Goal: Information Seeking & Learning: Learn about a topic

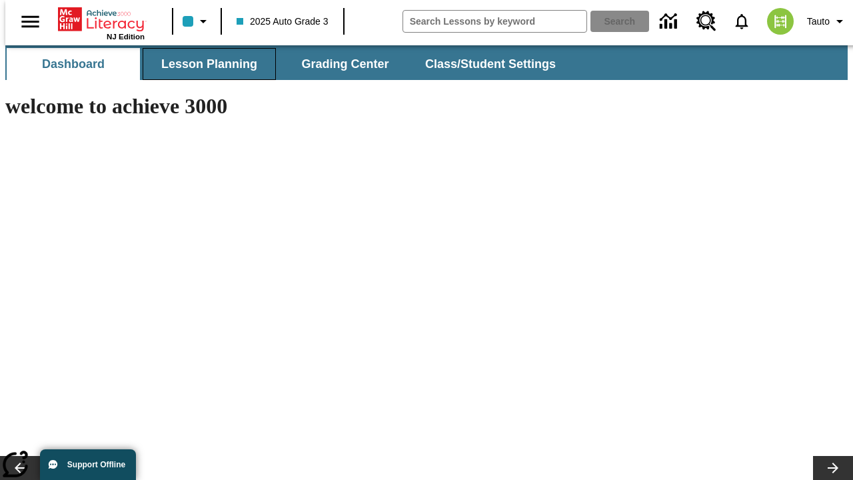
click at [204, 64] on button "Lesson Planning" at bounding box center [209, 64] width 133 height 32
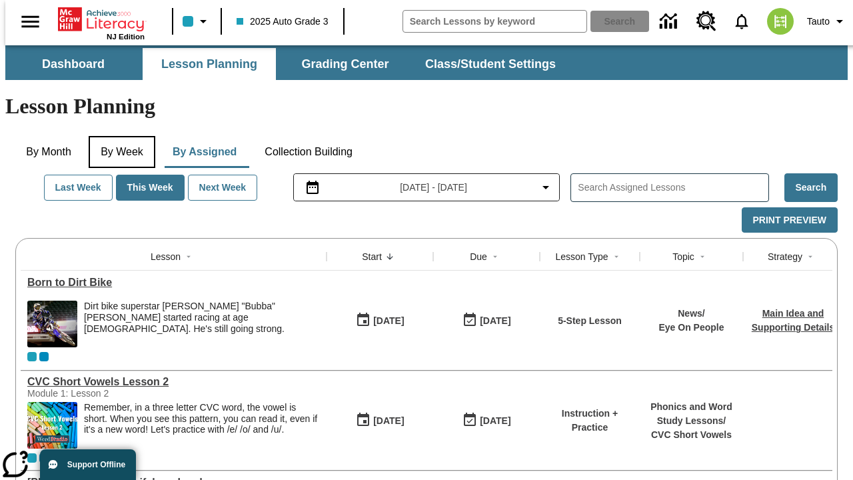
click at [119, 136] on button "By Week" at bounding box center [122, 152] width 67 height 32
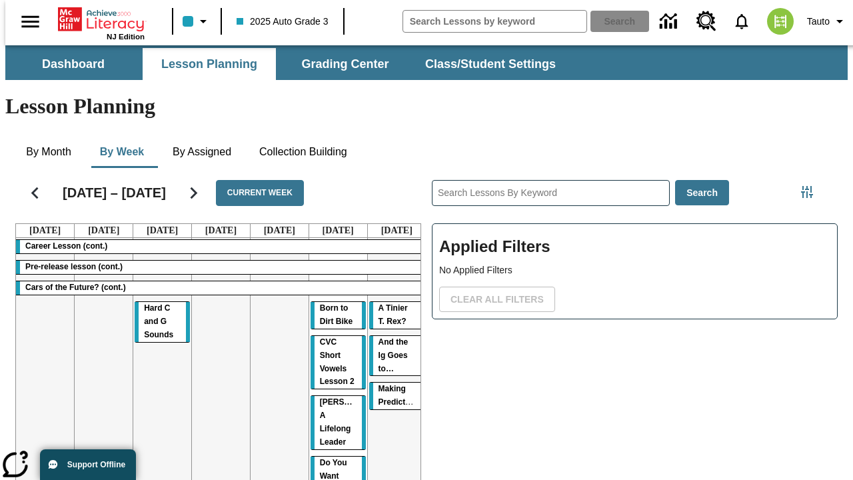
click at [391, 334] on tr "Career Lesson (cont.) Pre-release lesson (cont.) Cars of the Future? (cont.) Ha…" at bounding box center [221, 424] width 410 height 372
